Goal: Transaction & Acquisition: Book appointment/travel/reservation

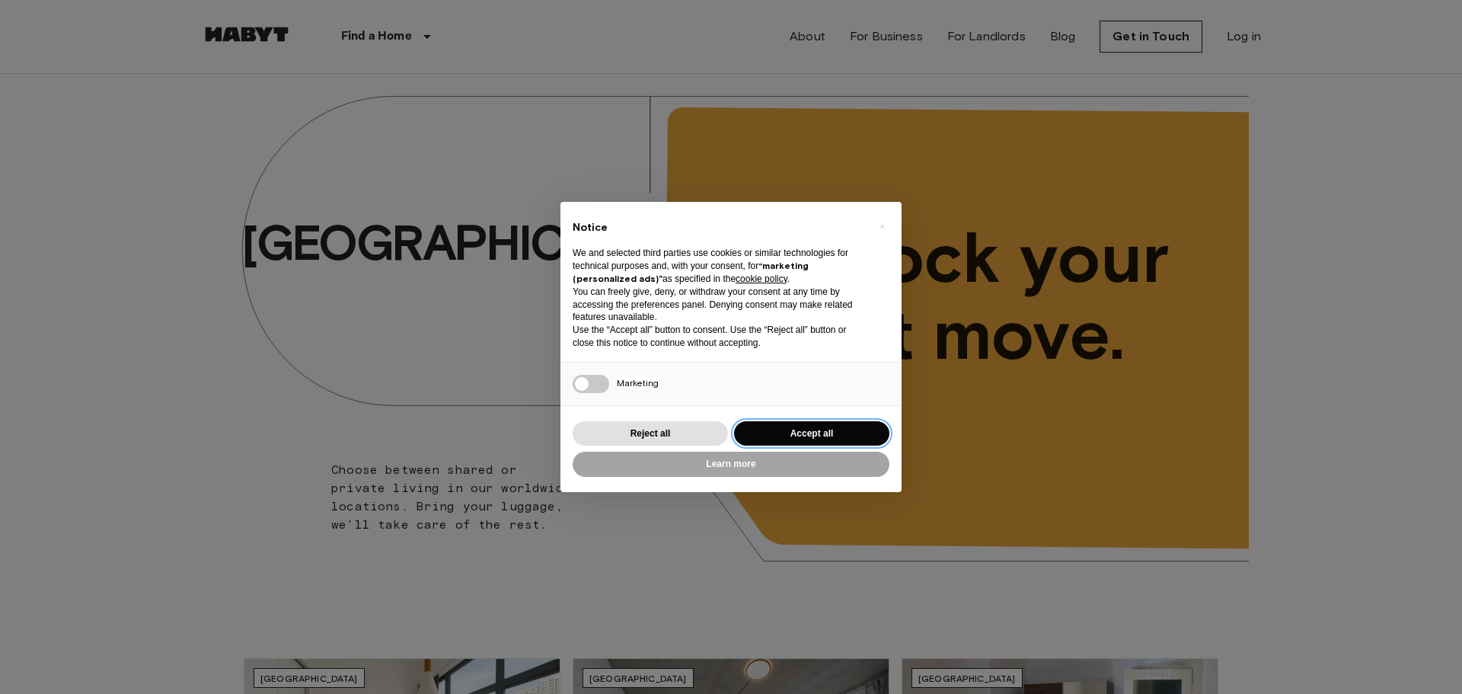
click at [800, 421] on button "Accept all" at bounding box center [811, 433] width 155 height 25
click at [807, 430] on button "Accept all" at bounding box center [811, 433] width 155 height 25
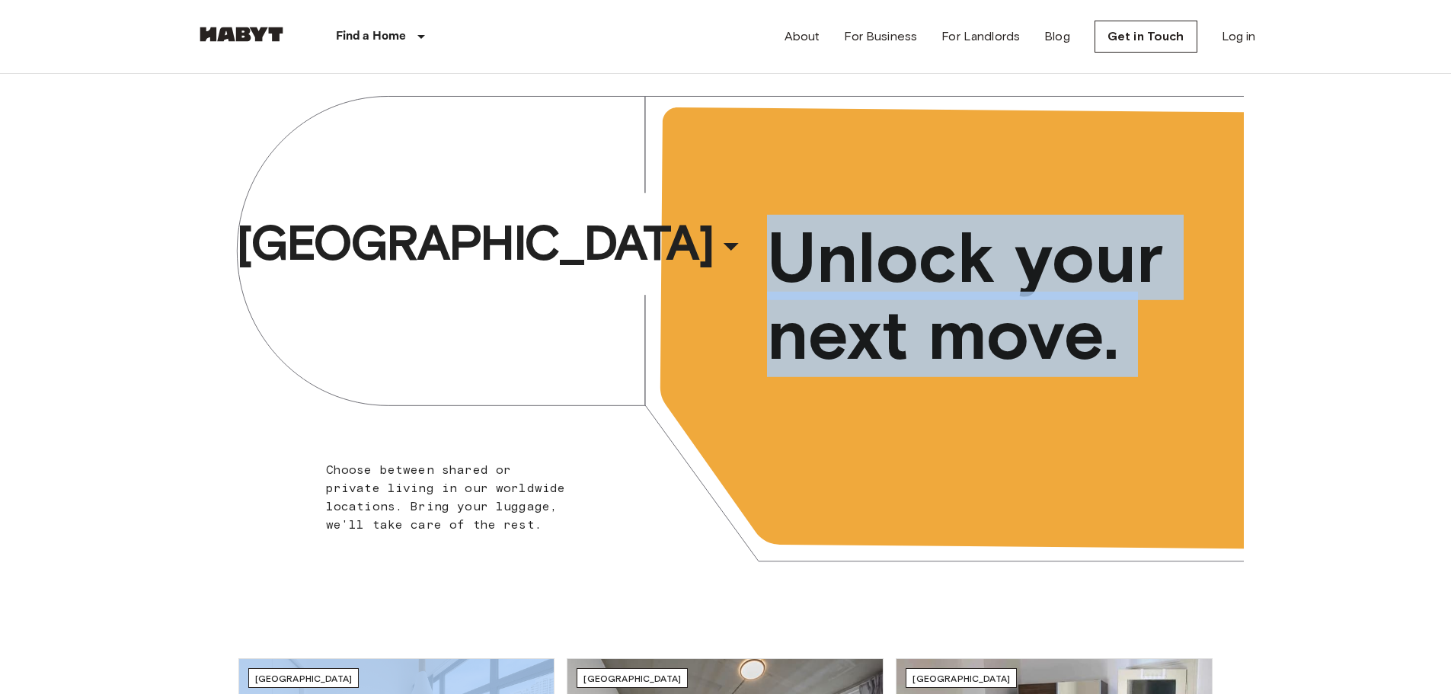
drag, startPoint x: 807, startPoint y: 430, endPoint x: 890, endPoint y: 285, distance: 167.1
click at [890, 285] on div "Leipzig ​ ​ Choose between shared or private living in our worldwide locations.…" at bounding box center [726, 338] width 1036 height 529
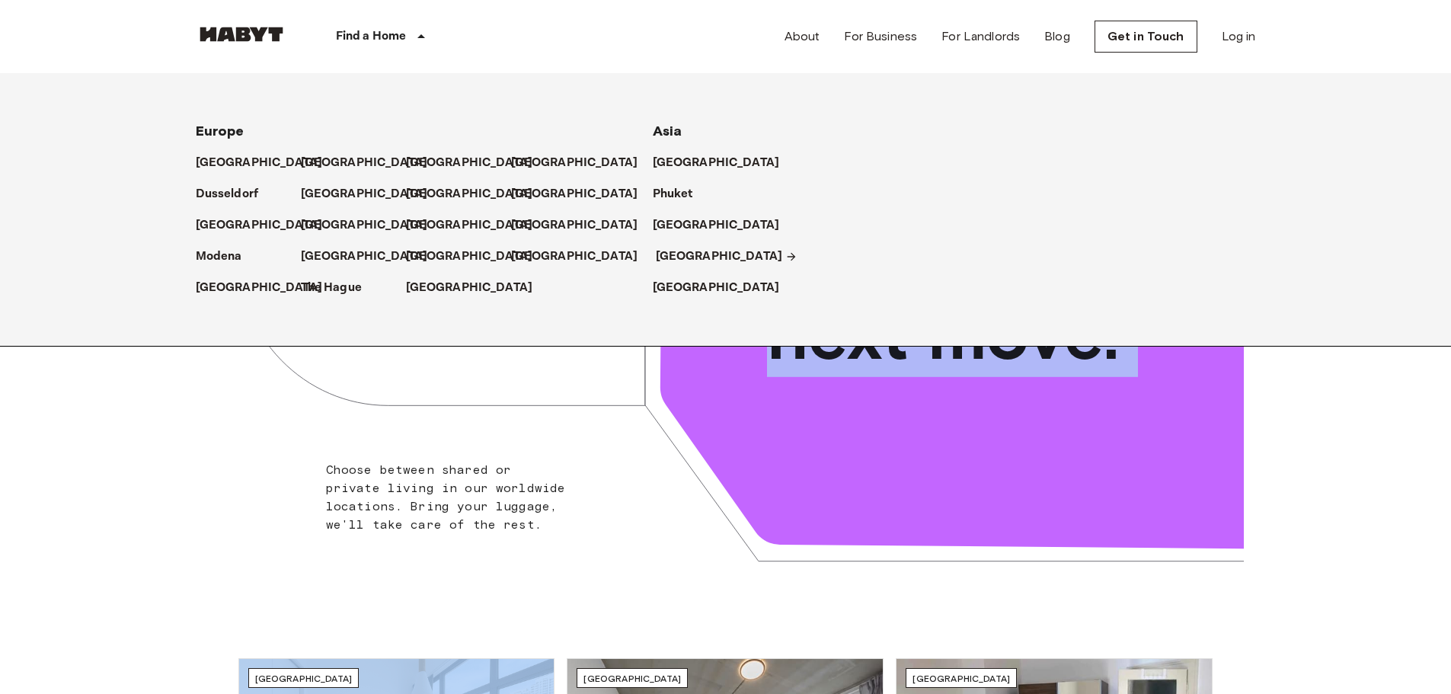
click at [682, 264] on p "[GEOGRAPHIC_DATA]" at bounding box center [719, 257] width 127 height 18
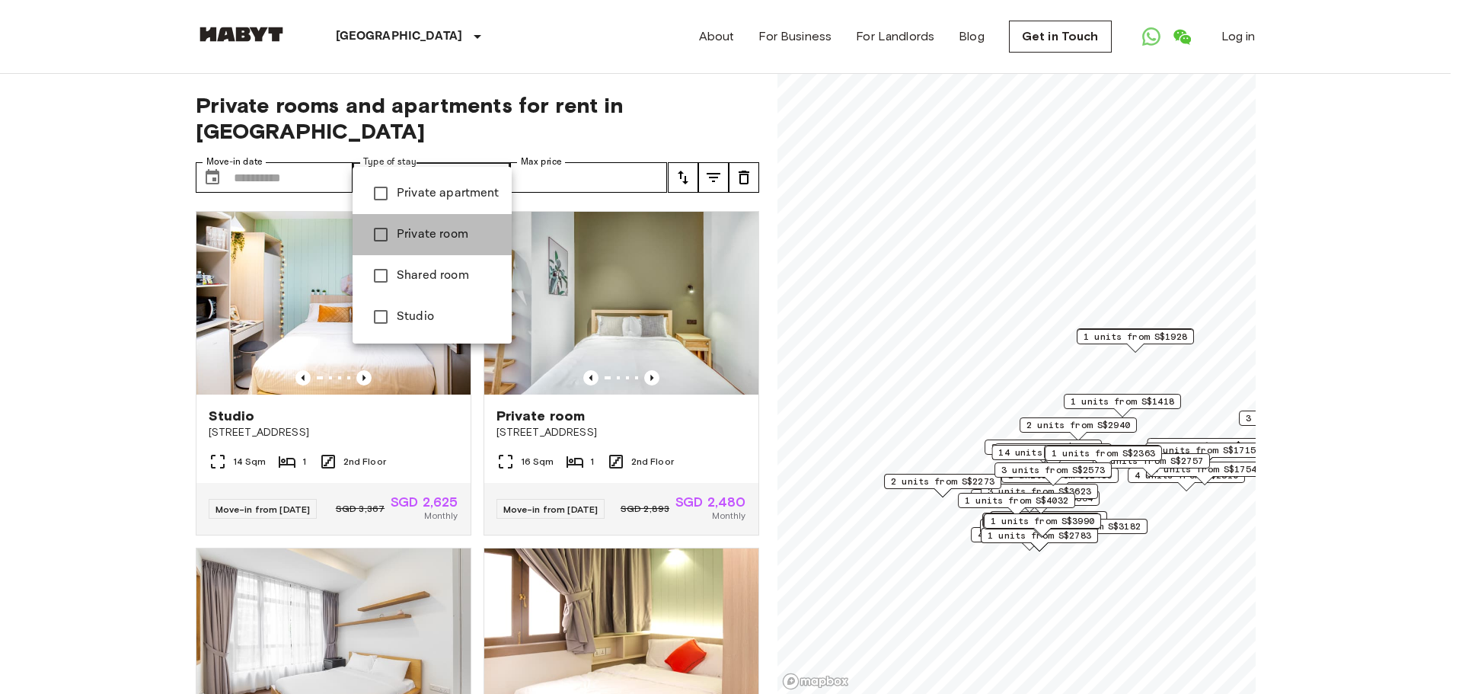
click at [436, 216] on li "Private room" at bounding box center [432, 234] width 159 height 41
type input "**********"
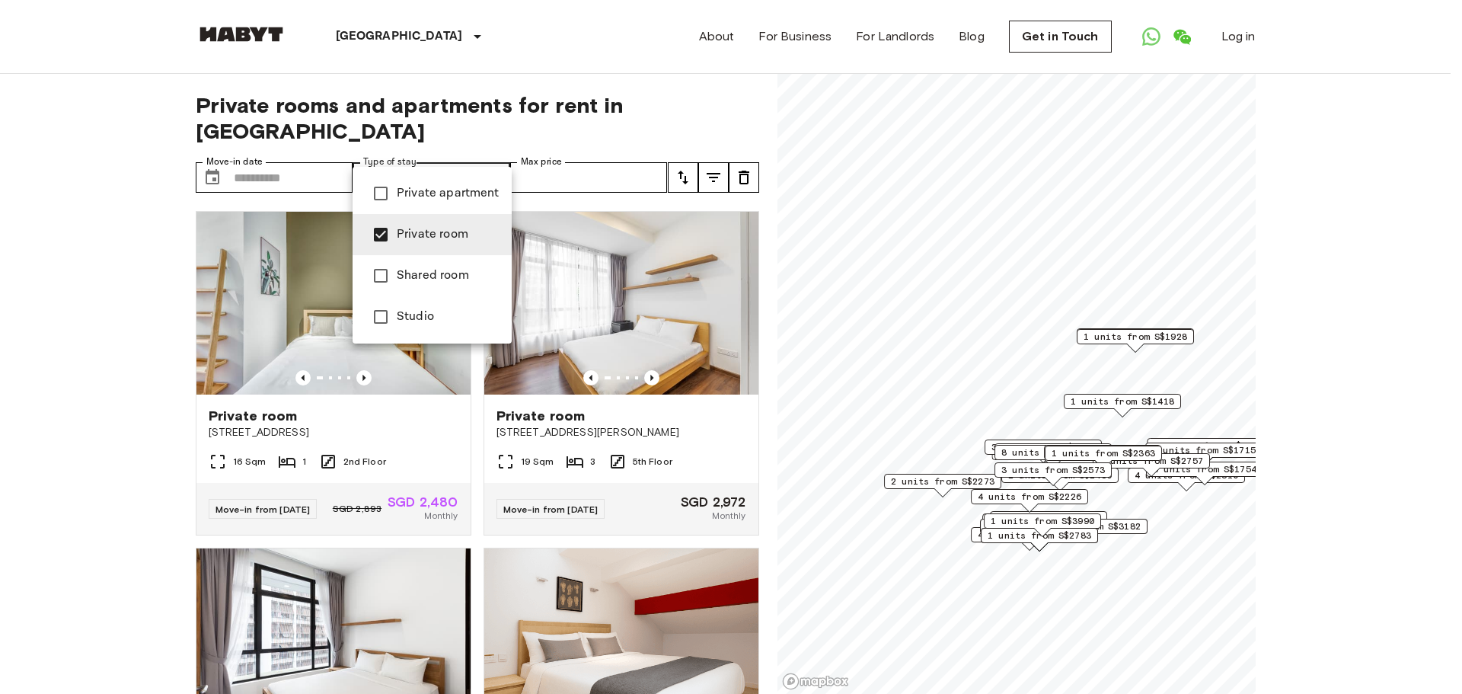
click at [682, 149] on div at bounding box center [731, 347] width 1462 height 694
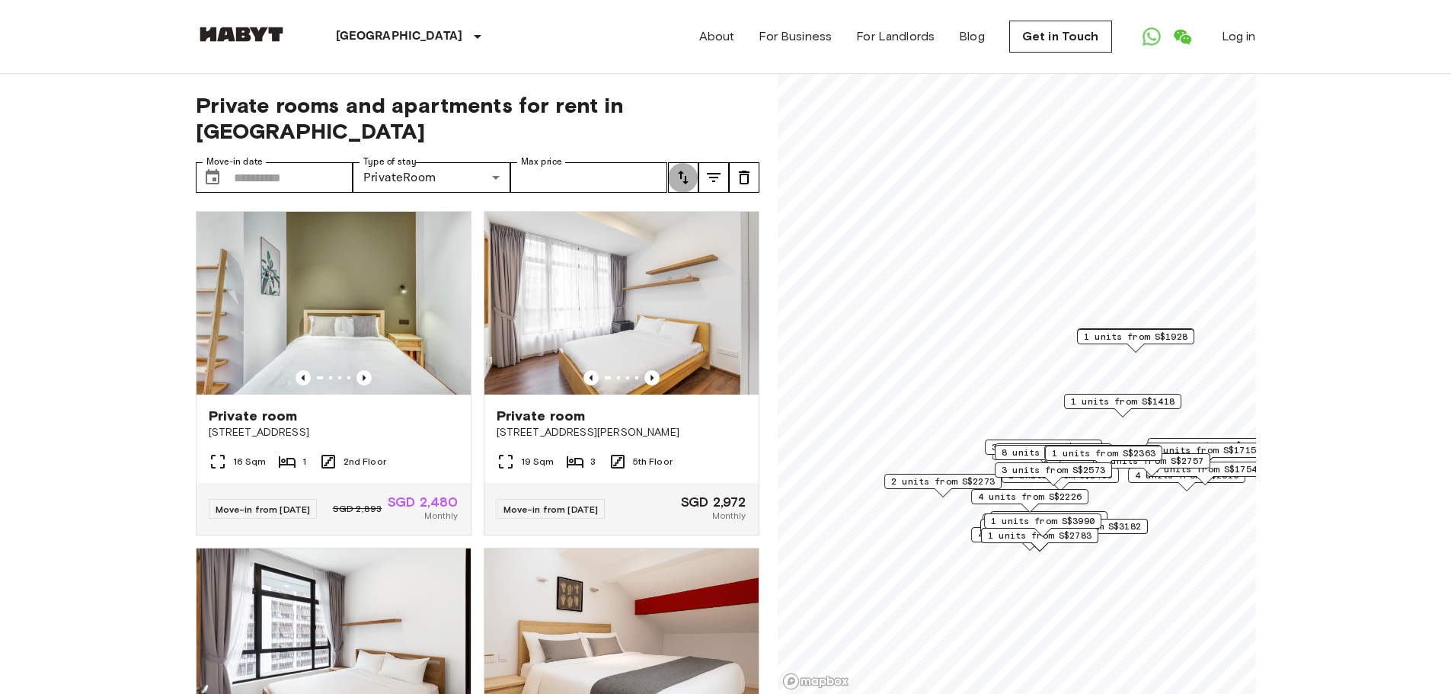
click at [682, 168] on icon "tune" at bounding box center [683, 177] width 18 height 18
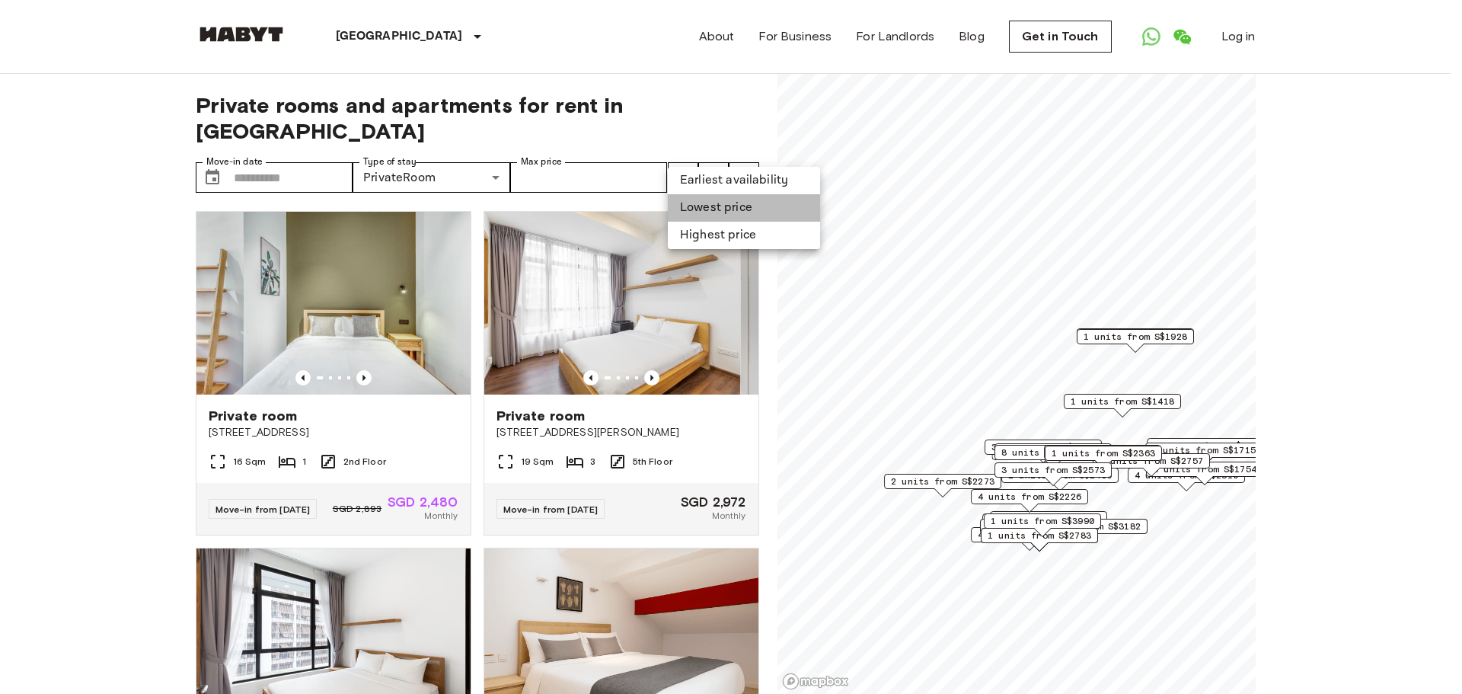
click at [689, 198] on li "Lowest price" at bounding box center [744, 207] width 152 height 27
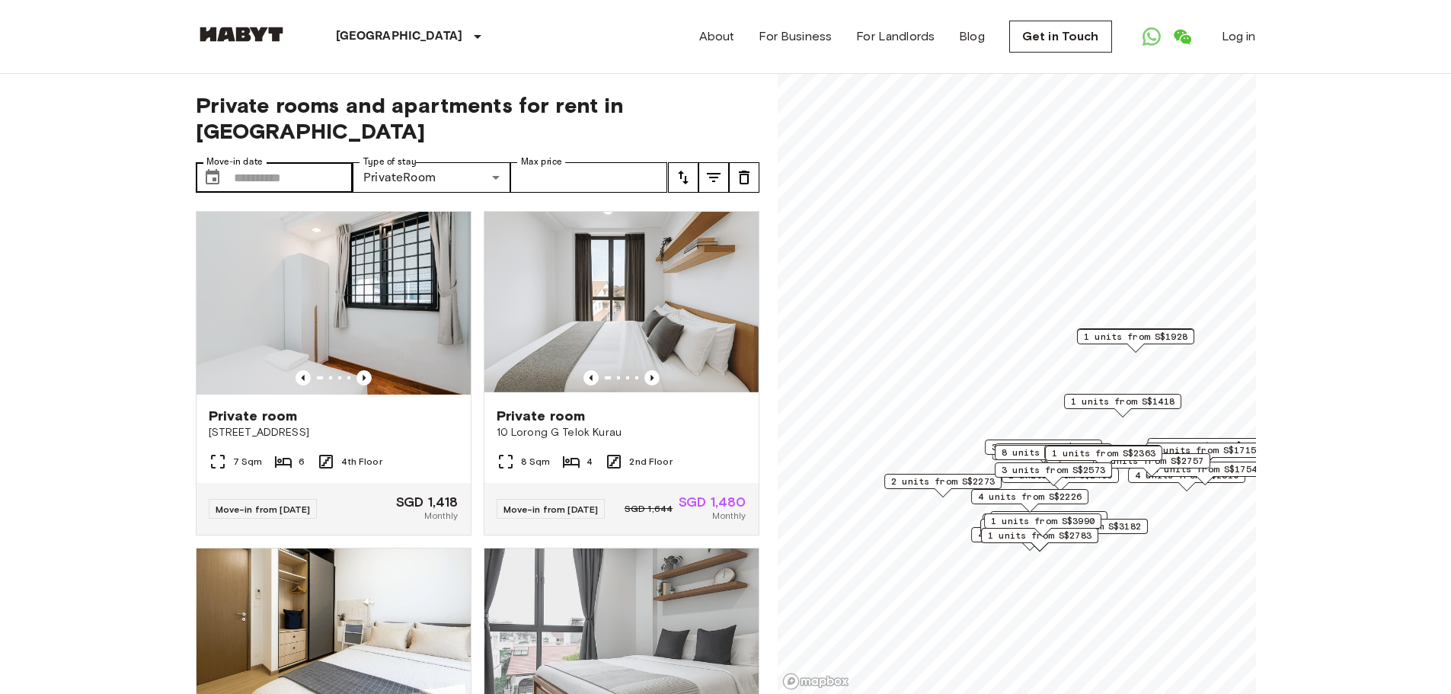
drag, startPoint x: 238, startPoint y: 137, endPoint x: 219, endPoint y: 142, distance: 19.8
click at [219, 155] on label "Move-in date" at bounding box center [234, 161] width 56 height 13
click at [234, 162] on input "Move-in date" at bounding box center [294, 177] width 120 height 30
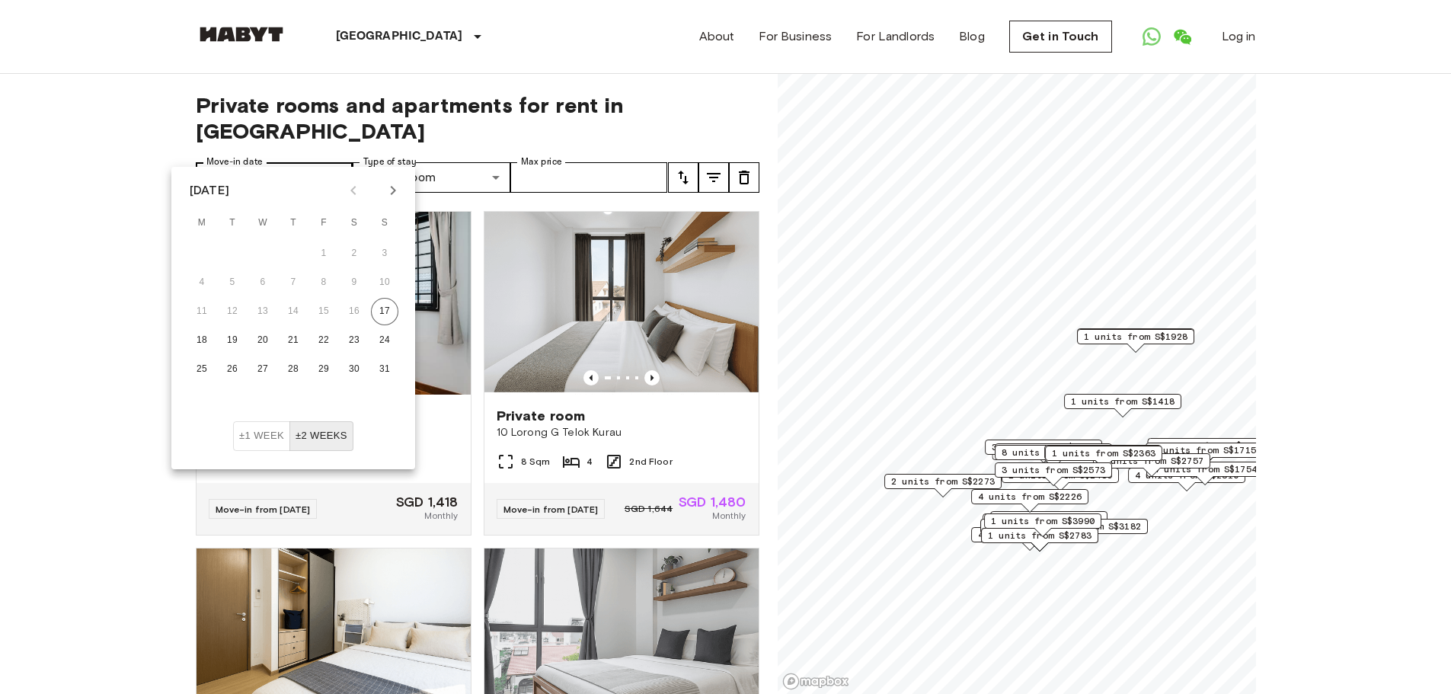
click at [219, 155] on label "Move-in date" at bounding box center [234, 161] width 56 height 13
click at [234, 162] on input "Move-in date" at bounding box center [294, 177] width 120 height 30
drag, startPoint x: 397, startPoint y: 208, endPoint x: 400, endPoint y: 189, distance: 19.3
click at [400, 189] on div "August 2025 M T W T F S S 1 2 3 4 5 6 7 8 9 10 11 12 13 14 15 16 17 18 19 20 21…" at bounding box center [293, 294] width 244 height 254
click at [400, 189] on icon "Next month" at bounding box center [393, 190] width 18 height 18
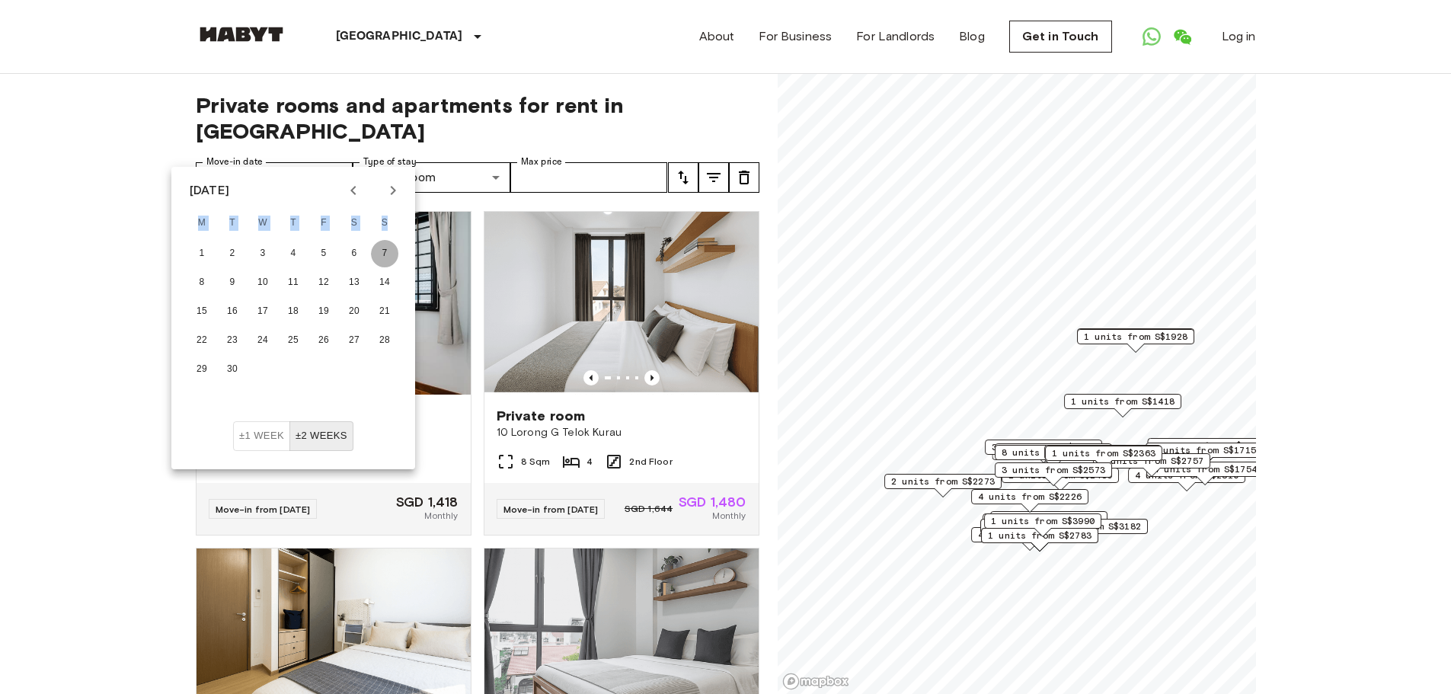
click at [384, 254] on button "7" at bounding box center [384, 253] width 27 height 27
type input "**********"
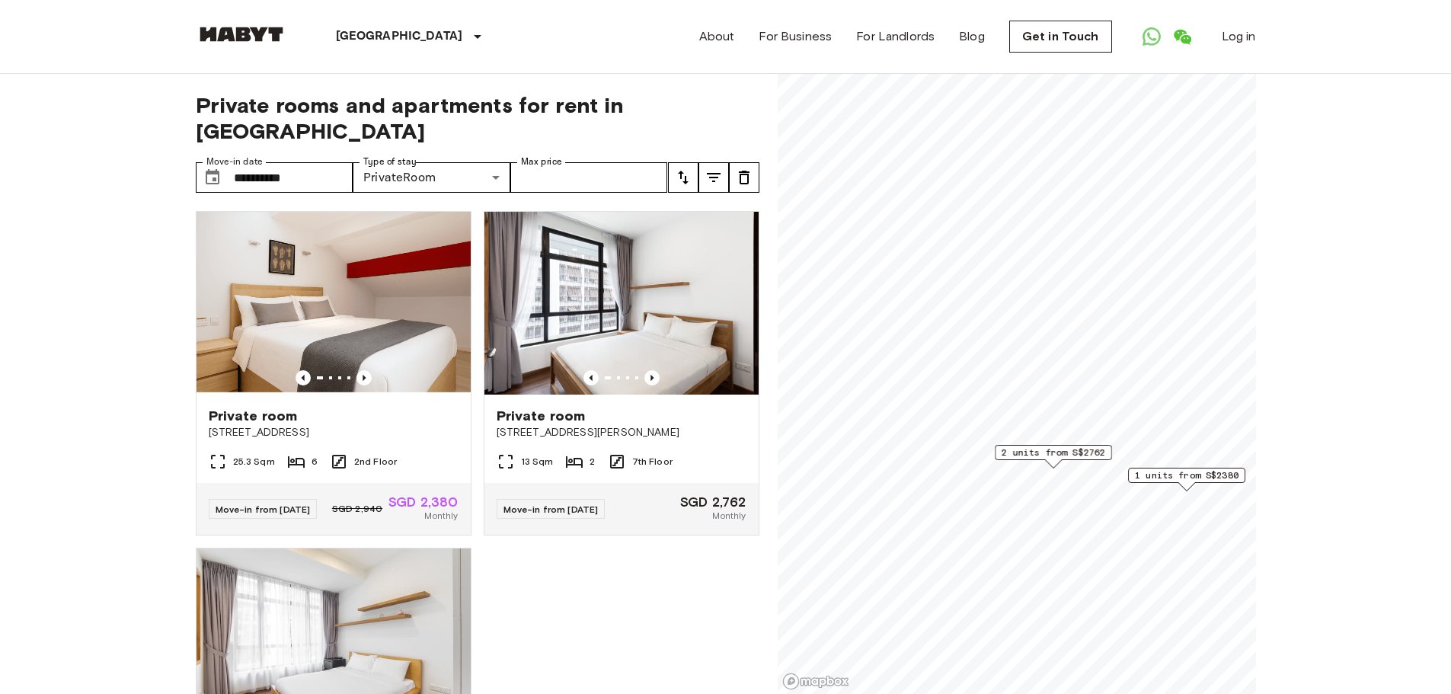
click at [256, 260] on img at bounding box center [333, 303] width 274 height 183
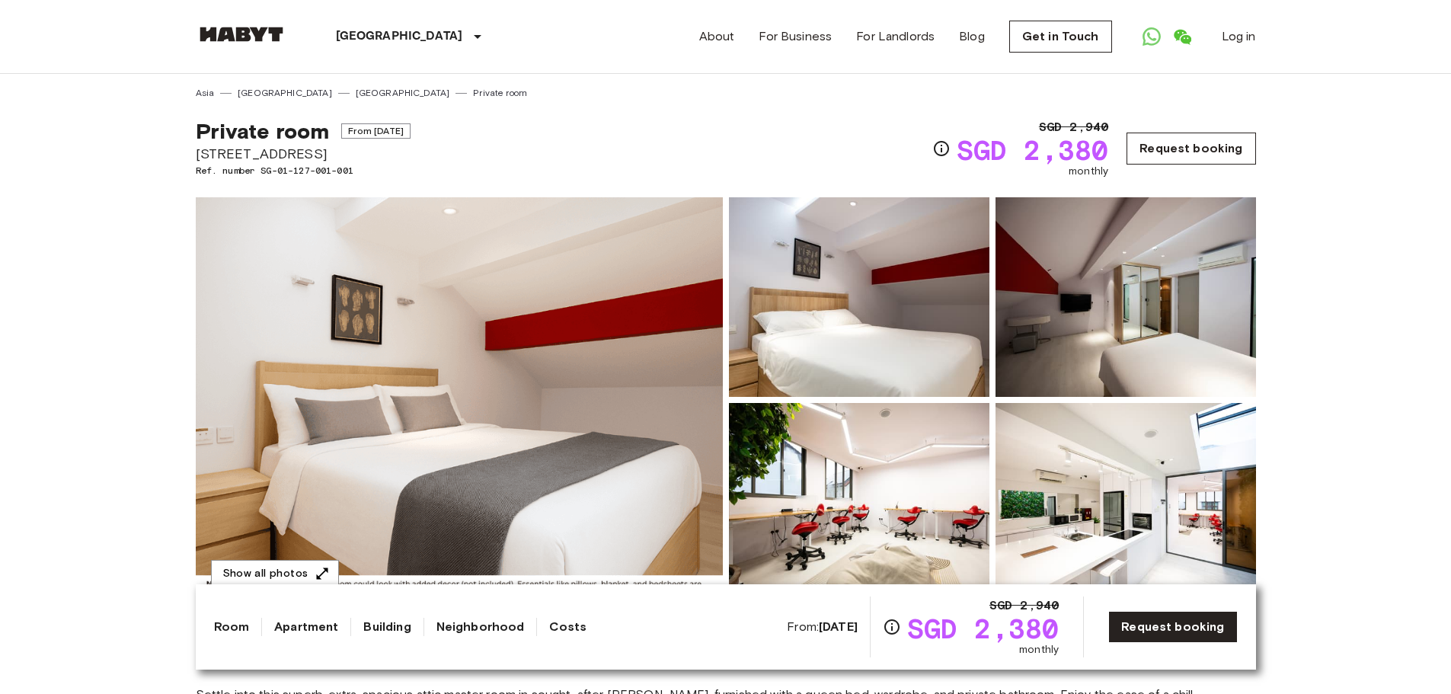
click at [1191, 151] on link "Request booking" at bounding box center [1190, 149] width 129 height 32
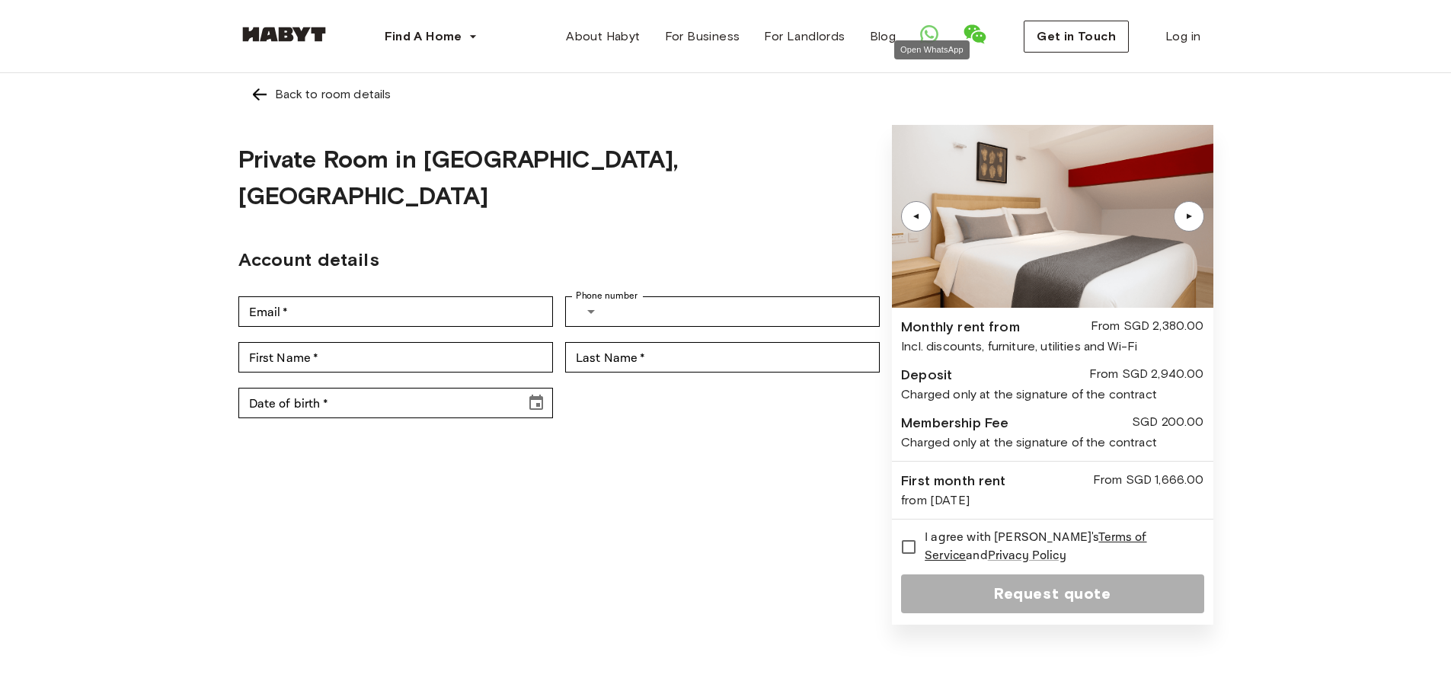
click at [931, 30] on icon "Open WhatsApp" at bounding box center [929, 34] width 18 height 18
